Goal: Find specific page/section: Find specific page/section

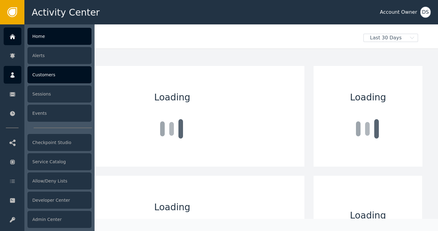
click at [38, 73] on div "Customers" at bounding box center [59, 74] width 64 height 17
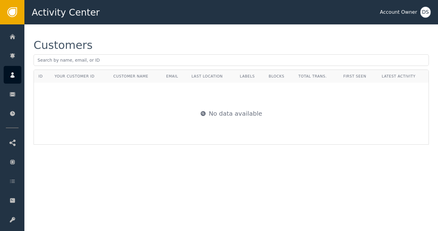
click at [425, 9] on div "DS" at bounding box center [425, 12] width 10 height 11
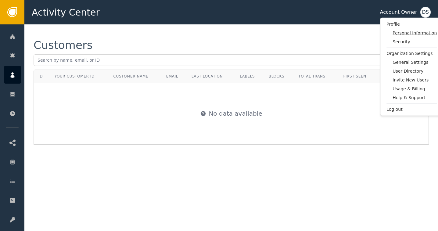
click at [413, 32] on span "Personal Information" at bounding box center [415, 33] width 44 height 6
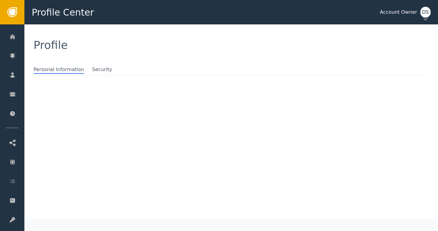
click at [326, 45] on div "Profile" at bounding box center [231, 45] width 395 height 11
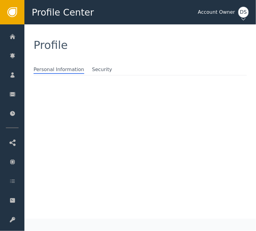
click at [213, 128] on div "Profile Personal Information Security" at bounding box center [140, 121] width 232 height 194
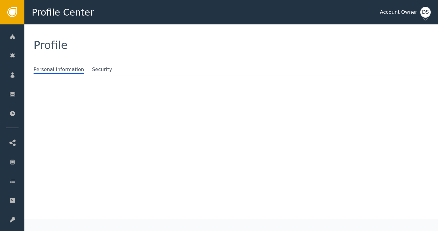
click at [348, 29] on div "Profile" at bounding box center [231, 44] width 414 height 41
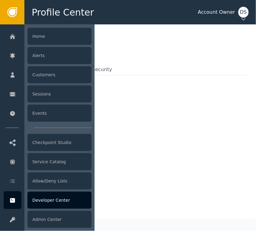
click at [44, 202] on div "Developer Center" at bounding box center [59, 200] width 64 height 17
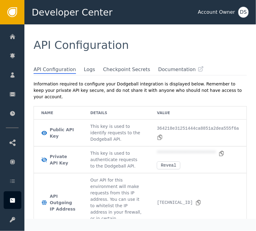
click at [245, 11] on div "DS" at bounding box center [243, 12] width 10 height 11
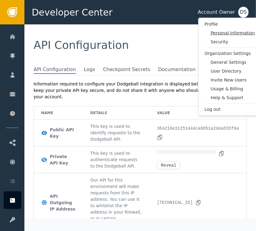
click at [234, 35] on span "Personal Information" at bounding box center [233, 33] width 44 height 6
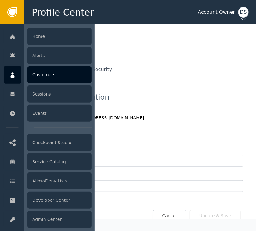
click at [43, 74] on div "Customers" at bounding box center [59, 74] width 64 height 17
